Goal: Information Seeking & Learning: Understand process/instructions

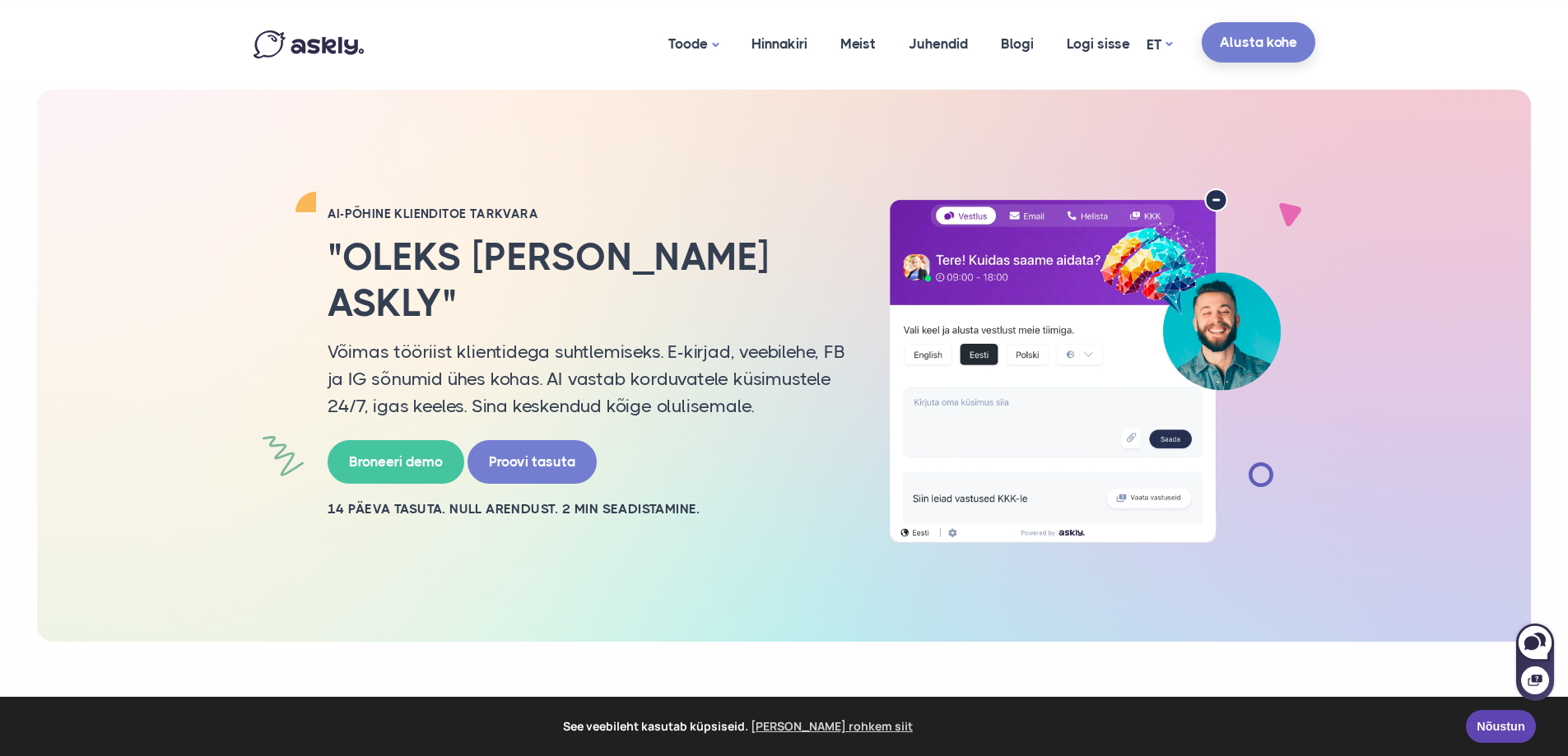
click at [1280, 34] on link "Alusta kohe" at bounding box center [1258, 42] width 114 height 40
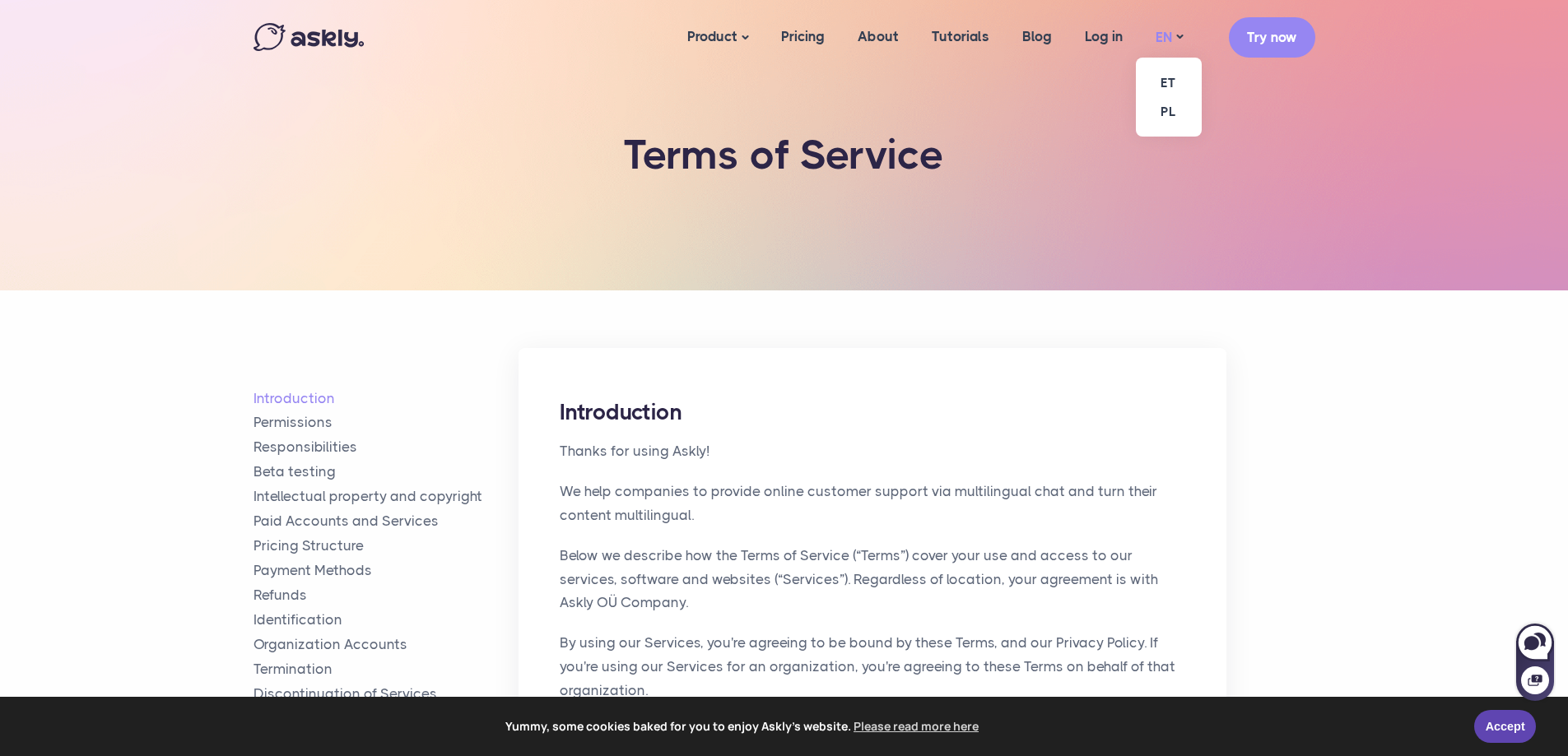
click at [1162, 33] on link "EN" at bounding box center [1169, 38] width 60 height 24
click at [1161, 74] on link "ET" at bounding box center [1169, 82] width 66 height 29
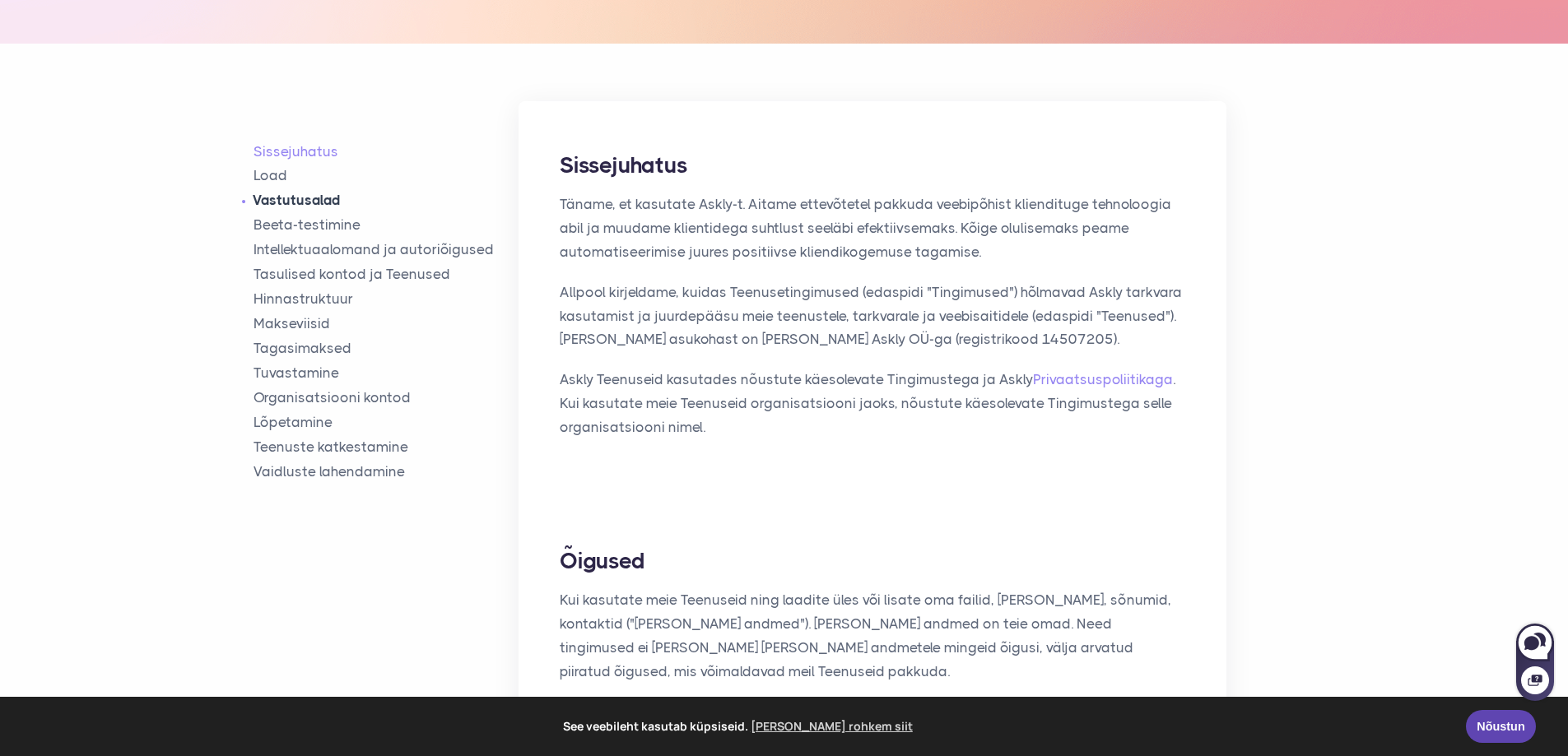
click at [311, 198] on link "Vastutusalad" at bounding box center [387, 200] width 266 height 19
